Goal: Task Accomplishment & Management: Use online tool/utility

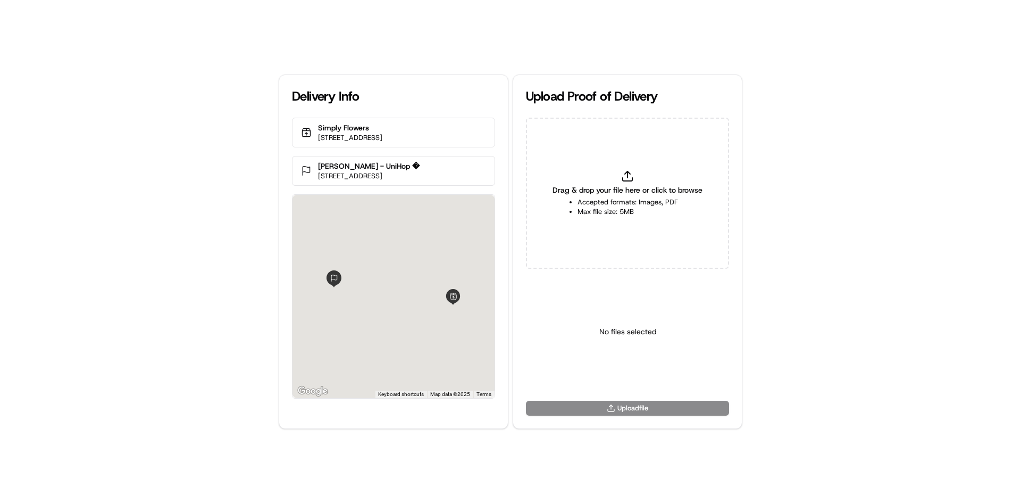
click at [638, 178] on div "Drag & drop your file here or click to browse Accepted formats: Images, PDF Max…" at bounding box center [627, 193] width 203 height 151
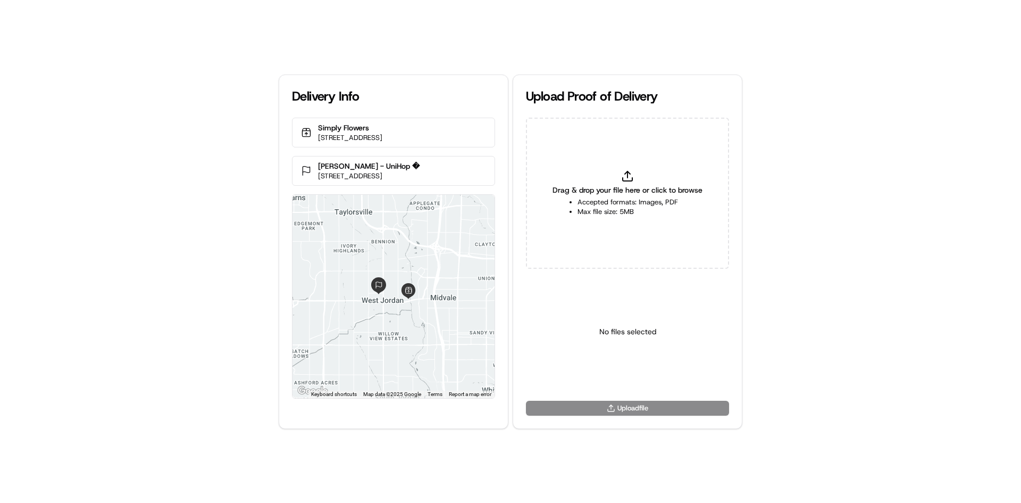
type input "C:\fakepath\WhatsApp Image 2025-03-19 at 11.18.11_b25f7788.jpg"
click at [420, 222] on div at bounding box center [394, 296] width 202 height 203
click at [637, 370] on html "Delivery Info Simply Flowers 1100 W 7800 S #9, West Jordan, UT 84088, United St…" at bounding box center [510, 251] width 1021 height 503
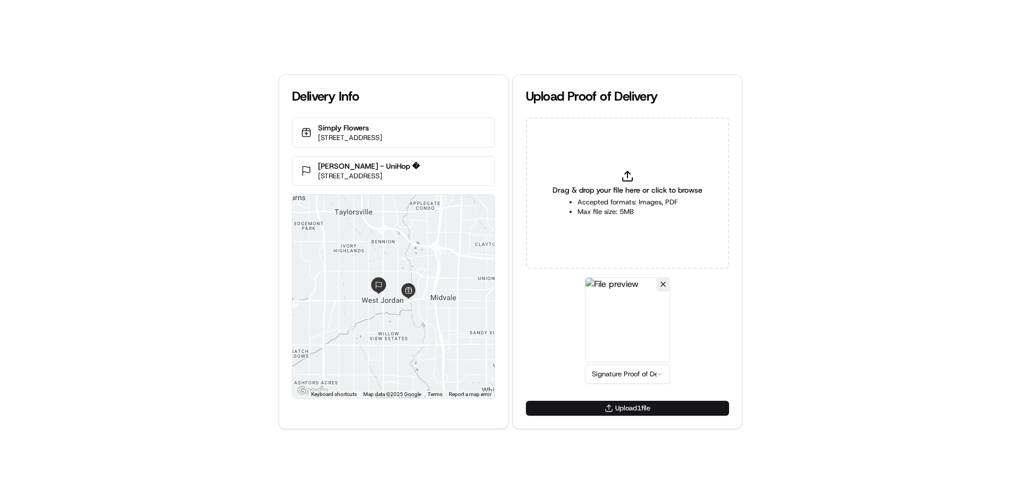
click at [647, 411] on button "Upload 1 file" at bounding box center [627, 408] width 203 height 15
